Goal: Navigation & Orientation: Understand site structure

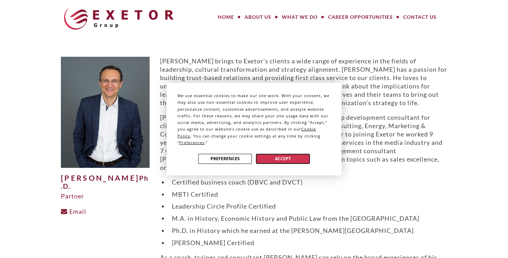
click at [296, 157] on button "Accept" at bounding box center [283, 158] width 54 height 10
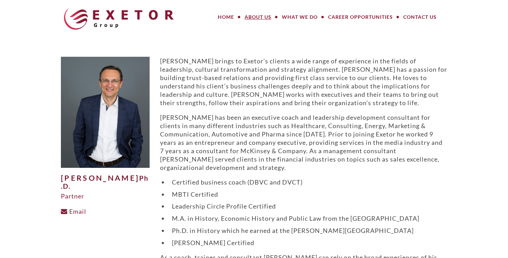
click at [253, 16] on link "About Us" at bounding box center [257, 17] width 37 height 14
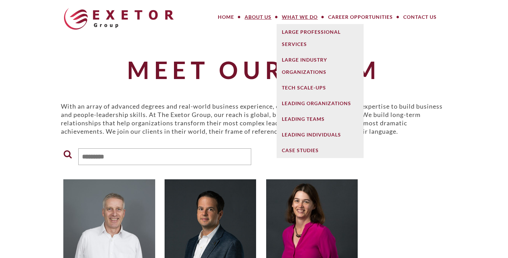
click at [304, 17] on link "What We Do" at bounding box center [299, 17] width 46 height 14
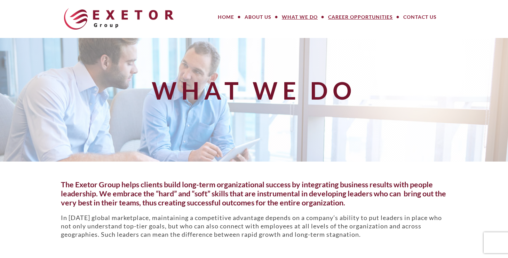
click at [362, 14] on link "Career Opportunities" at bounding box center [360, 17] width 75 height 14
